Goal: Information Seeking & Learning: Understand process/instructions

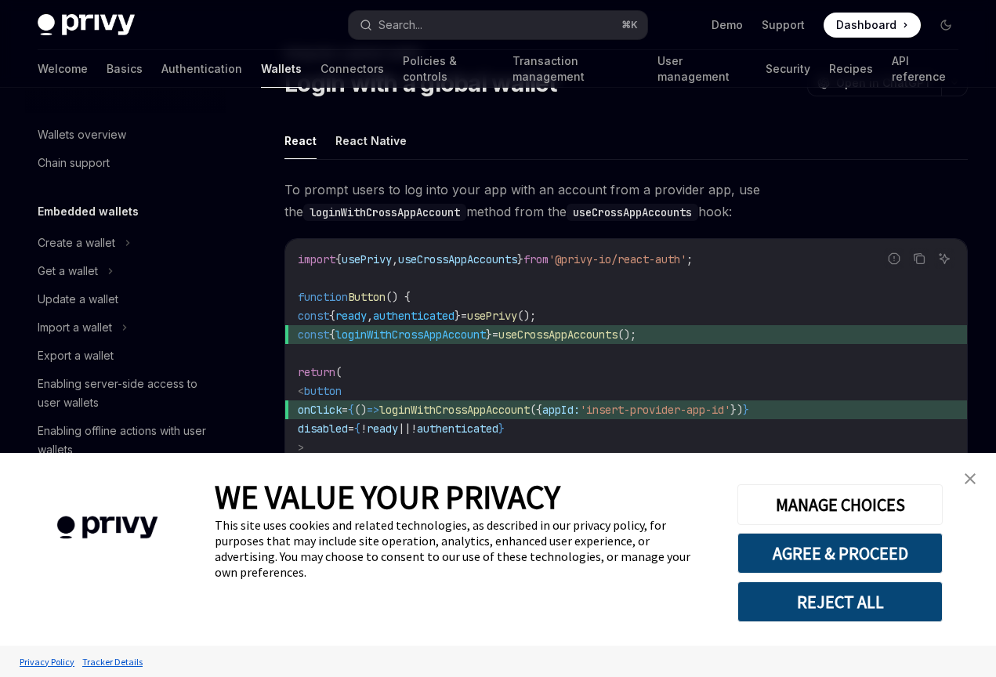
scroll to position [867, 0]
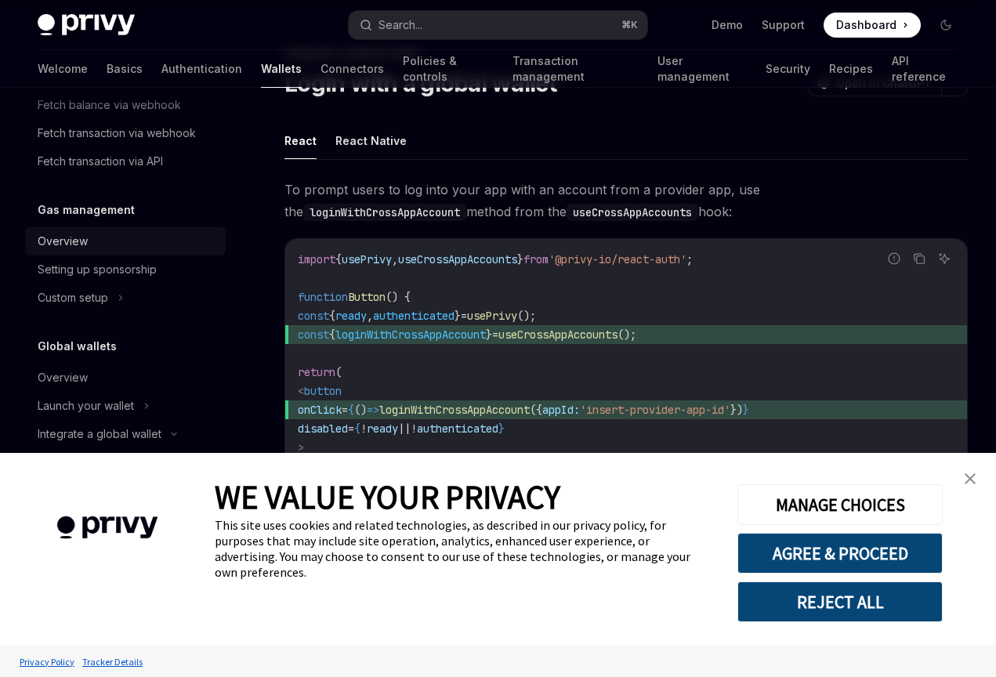
click at [222, 247] on link "Overview" at bounding box center [125, 241] width 201 height 28
type textarea "*"
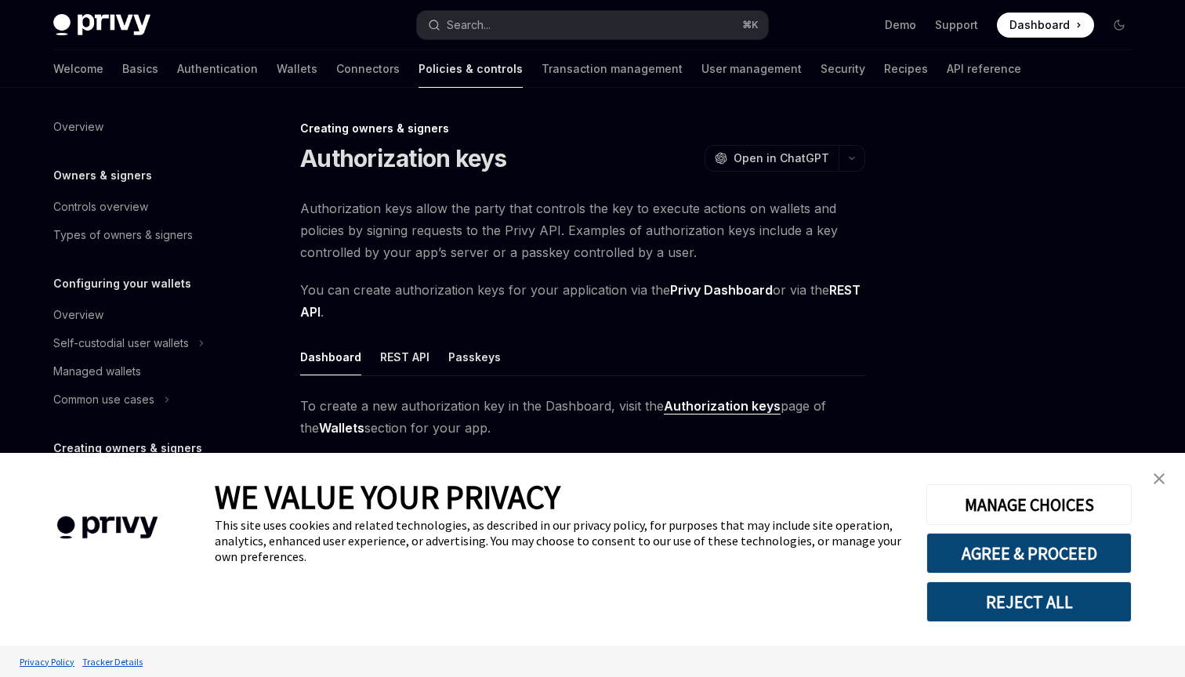
type textarea "*"
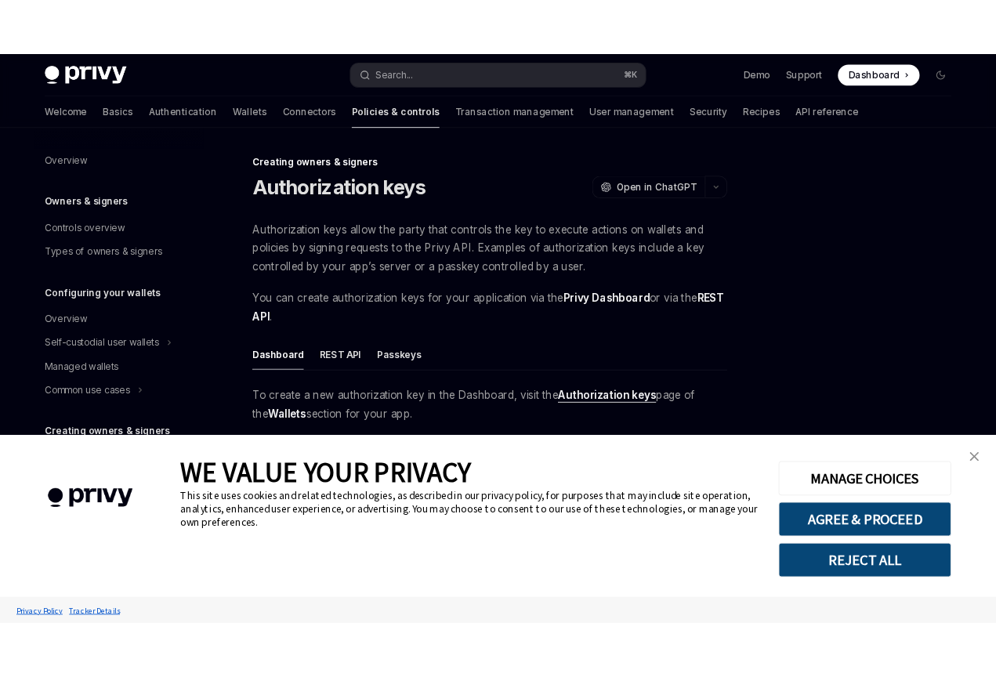
scroll to position [24, 0]
